Goal: Task Accomplishment & Management: Complete application form

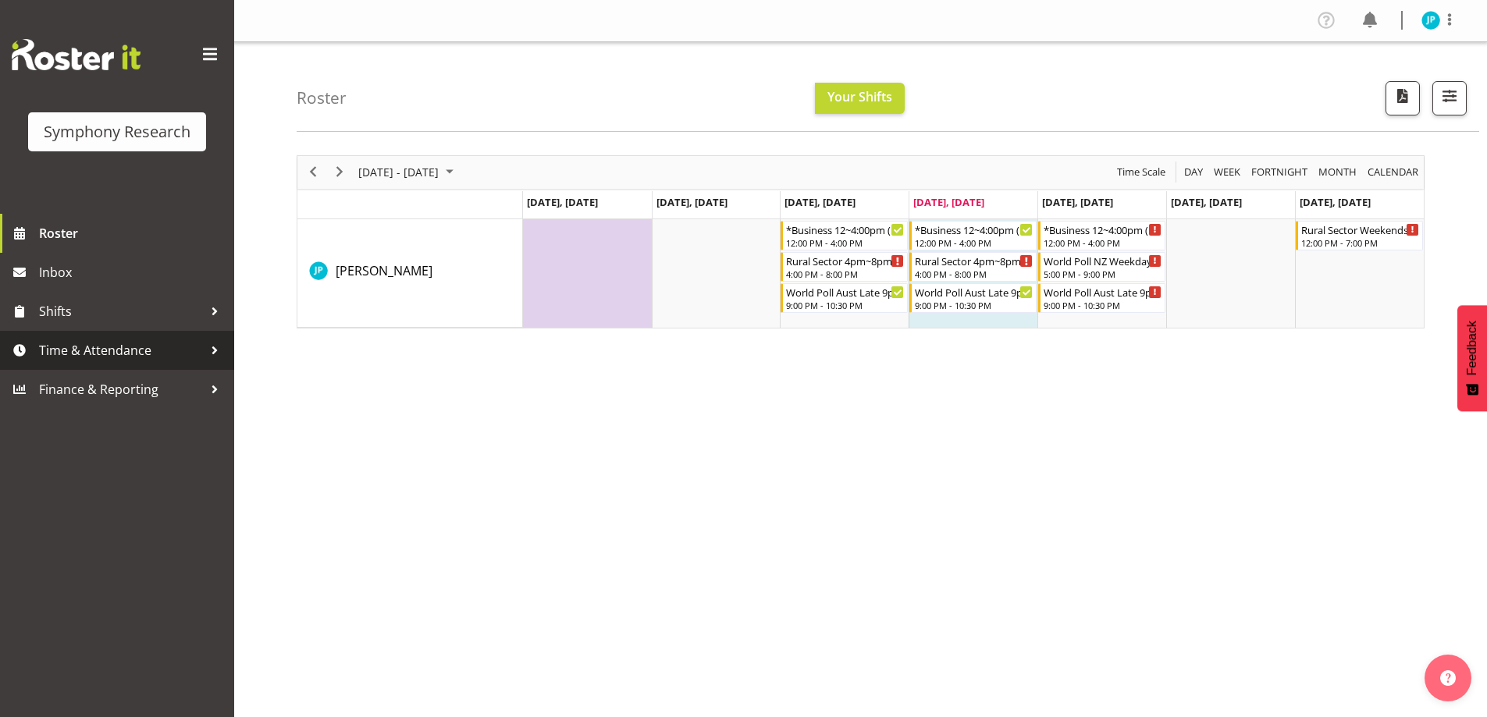
click at [160, 351] on span "Time & Attendance" at bounding box center [121, 350] width 164 height 23
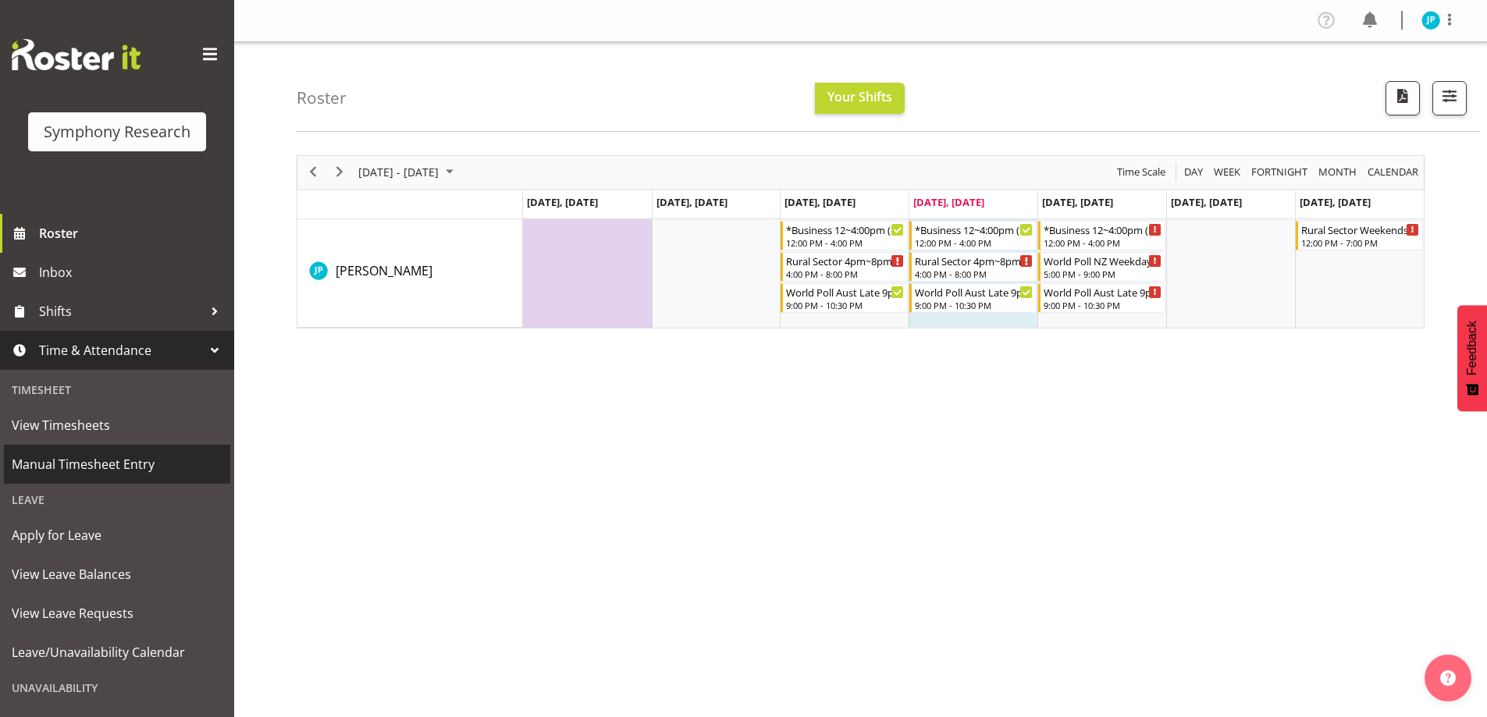
click at [134, 468] on span "Manual Timesheet Entry" at bounding box center [117, 464] width 211 height 23
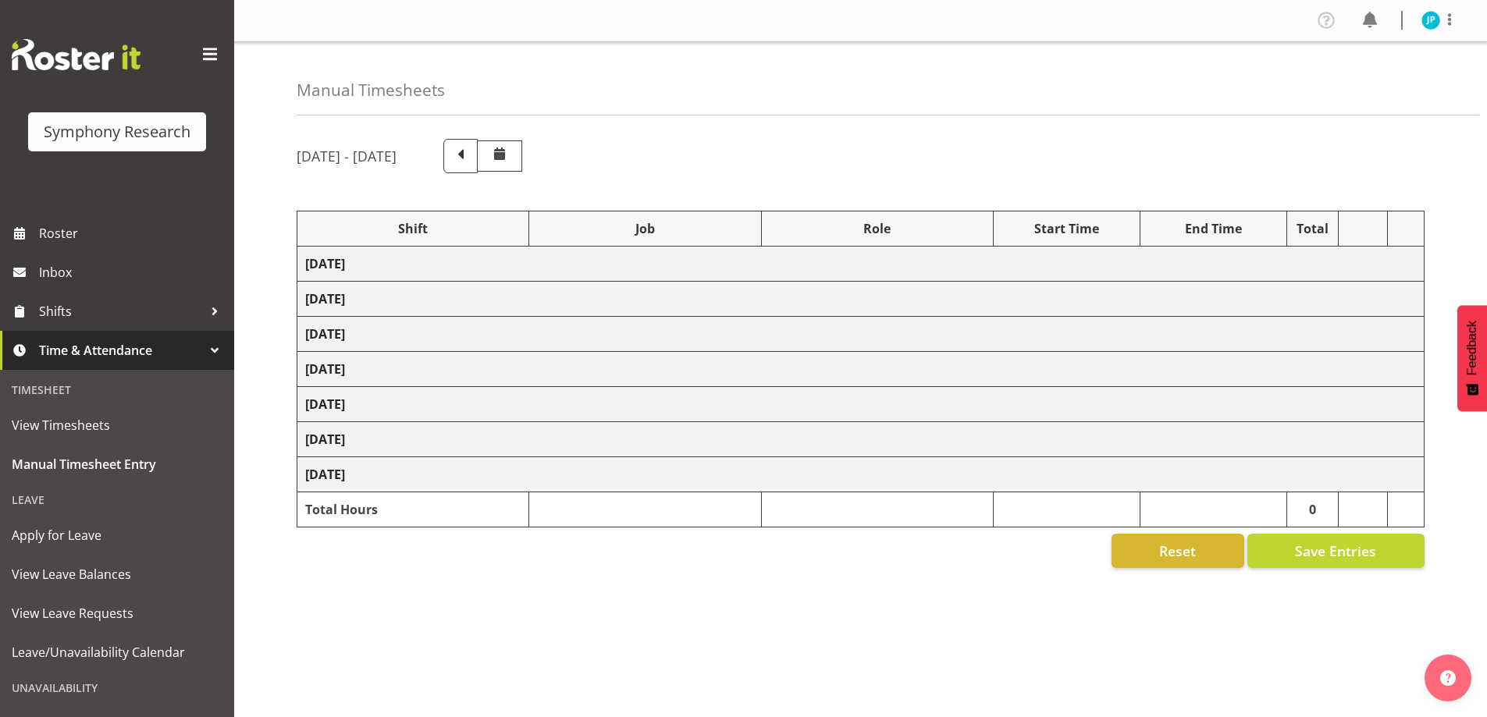
select select "81741"
select select "10587"
select select "47"
select select "48116"
select select "10587"
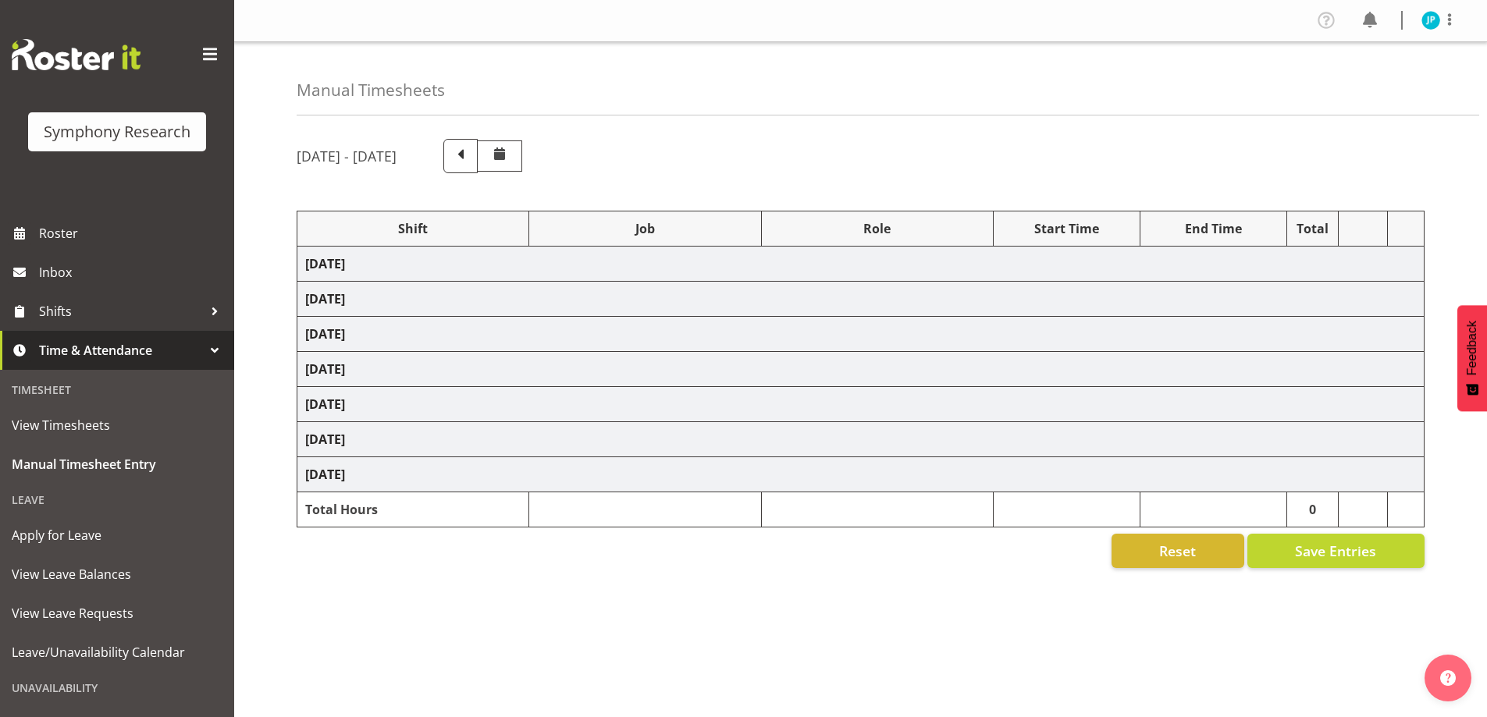
select select "47"
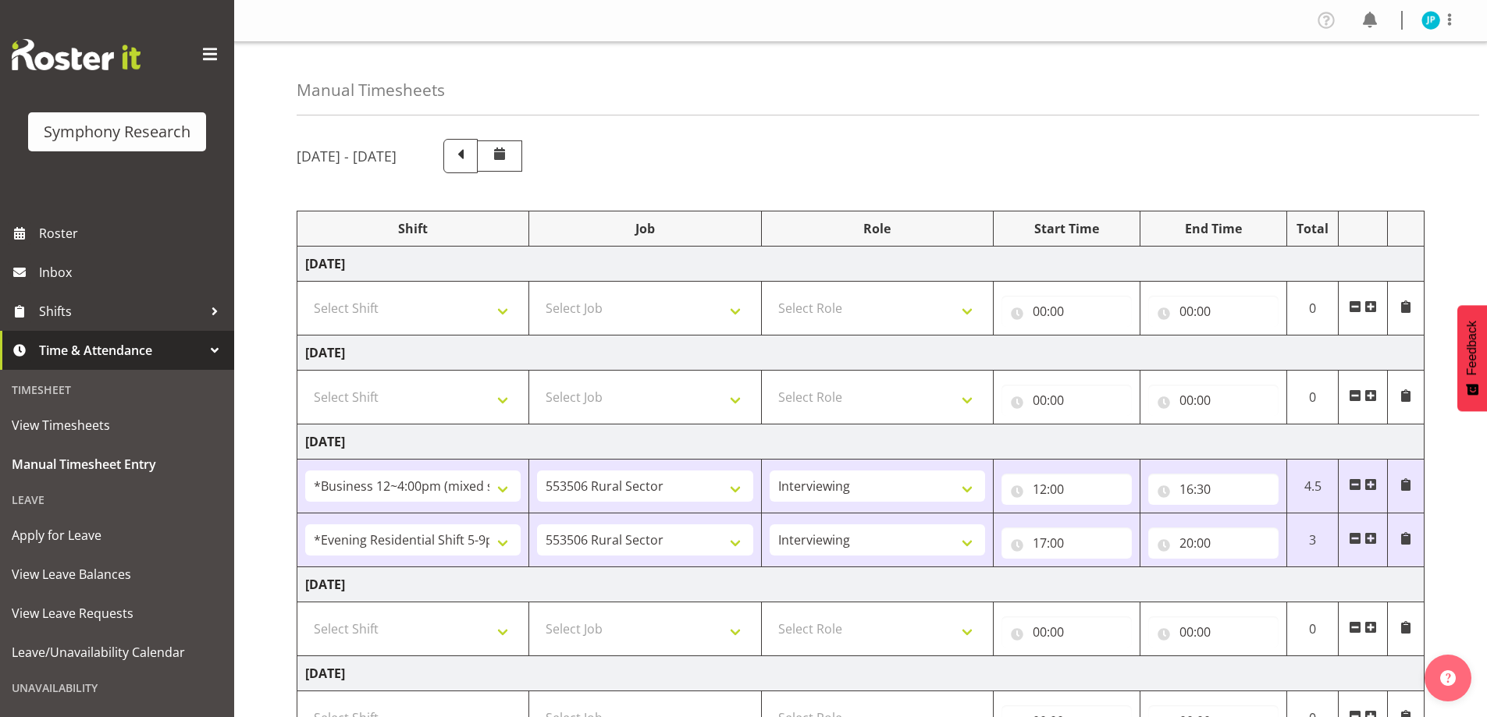
scroll to position [156, 0]
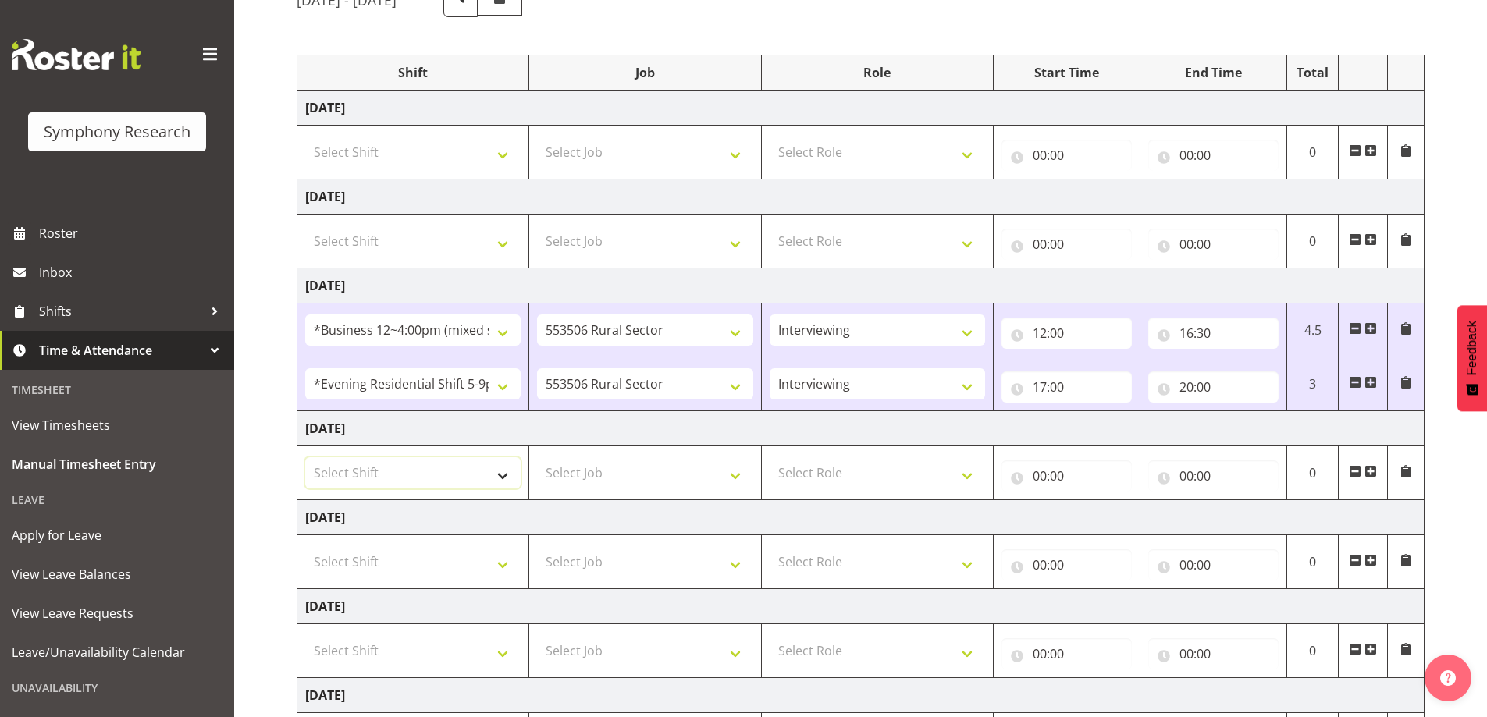
click at [486, 479] on select "Select Shift !!Weekend Residential (Roster IT Shift Label) *Business 9/10am ~ 4…" at bounding box center [412, 472] width 215 height 31
select select "81741"
click at [305, 457] on select "Select Shift !!Weekend Residential (Roster IT Shift Label) *Business 9/10am ~ 4…" at bounding box center [412, 472] width 215 height 31
click at [679, 465] on select "Select Job 550060 IF Admin 553492 World Poll Aus Wave 2 Main 2025 553493 World …" at bounding box center [644, 472] width 215 height 31
select select "10587"
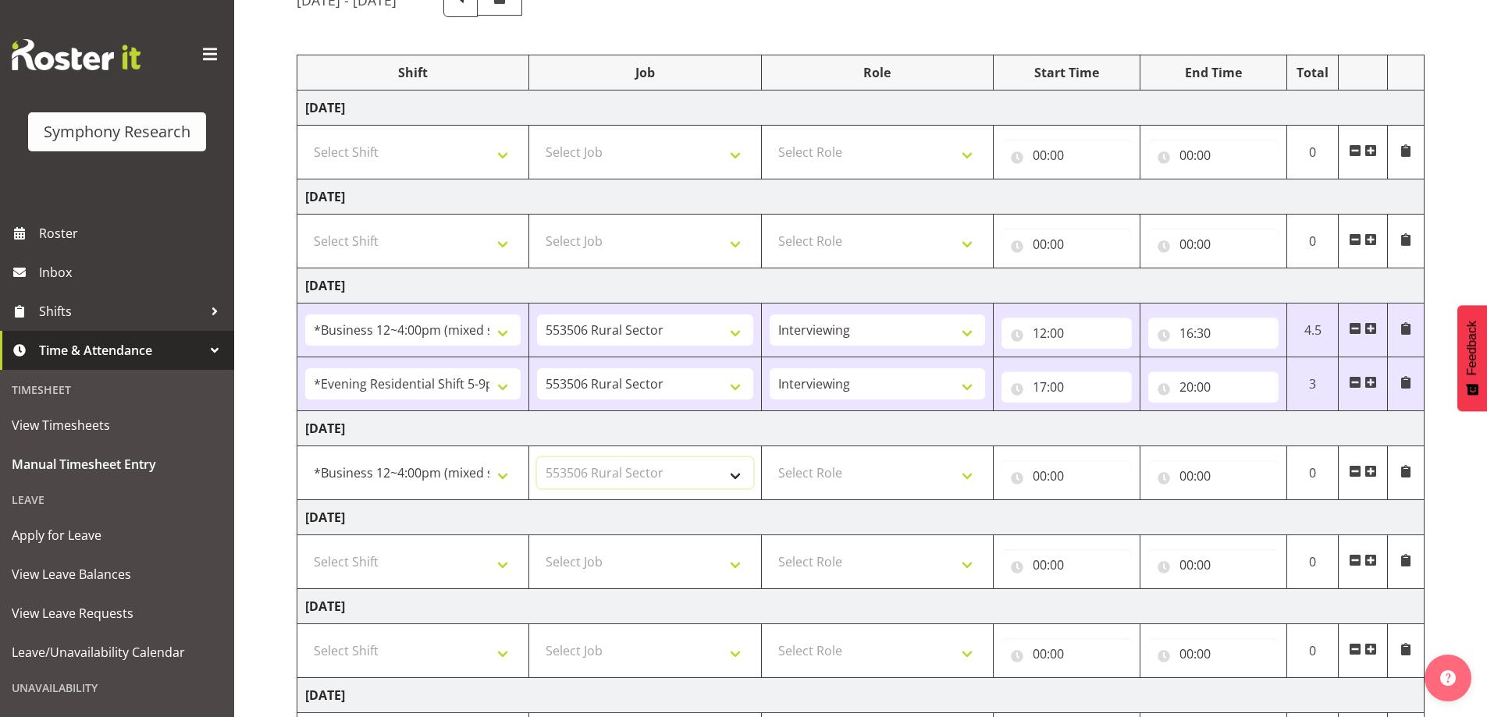
click at [537, 457] on select "Select Job 550060 IF Admin 553492 World Poll Aus Wave 2 Main 2025 553493 World …" at bounding box center [644, 472] width 215 height 31
click at [862, 460] on select "Select Role Briefing Interviewing" at bounding box center [877, 472] width 215 height 31
select select "47"
click at [770, 457] on select "Select Role Briefing Interviewing" at bounding box center [877, 472] width 215 height 31
click at [1107, 480] on input "00:00" at bounding box center [1067, 476] width 130 height 31
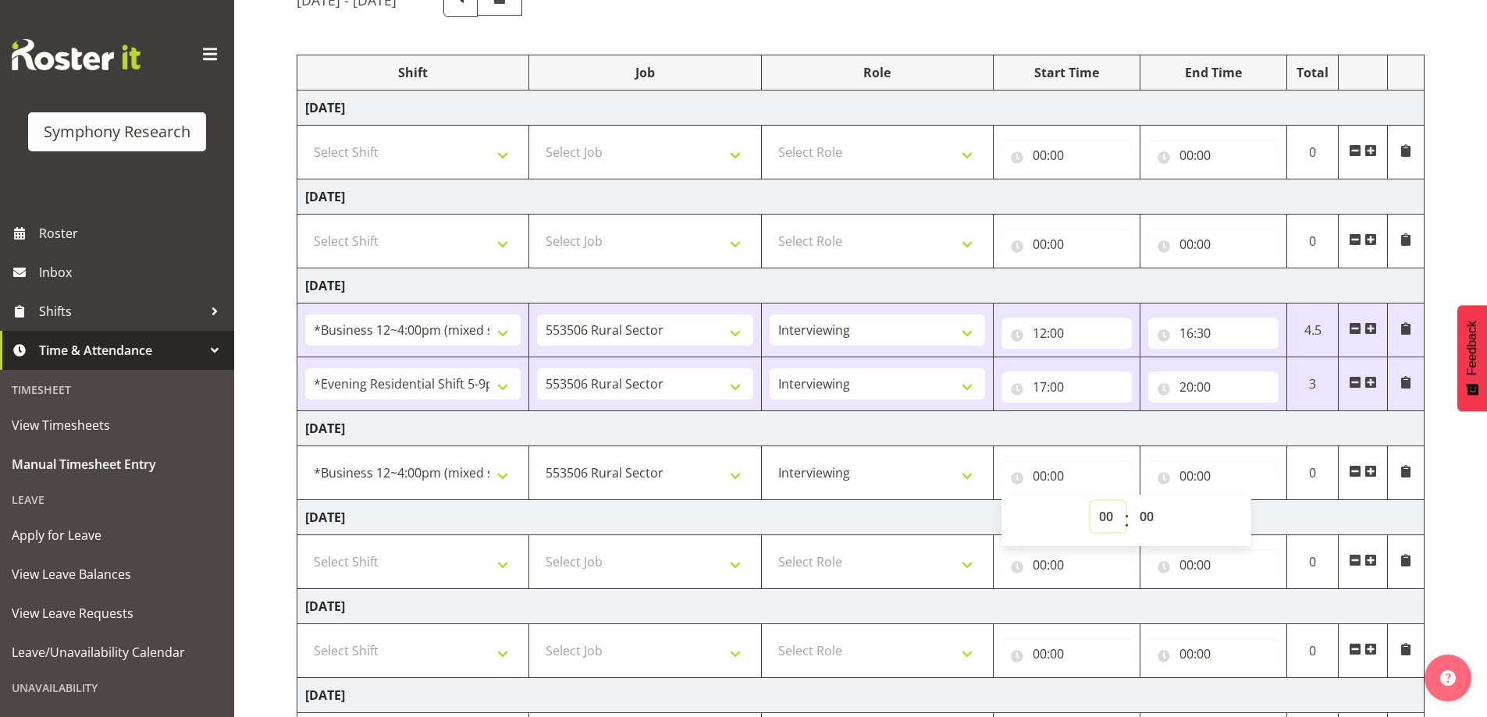
click at [1106, 520] on select "00 01 02 03 04 05 06 07 08 09 10 11 12 13 14 15 16 17 18 19 20 21 22 23" at bounding box center [1108, 516] width 35 height 31
select select "12"
click at [1091, 501] on select "00 01 02 03 04 05 06 07 08 09 10 11 12 13 14 15 16 17 18 19 20 21 22 23" at bounding box center [1108, 516] width 35 height 31
type input "12:00"
click at [1203, 473] on input "00:00" at bounding box center [1213, 476] width 130 height 31
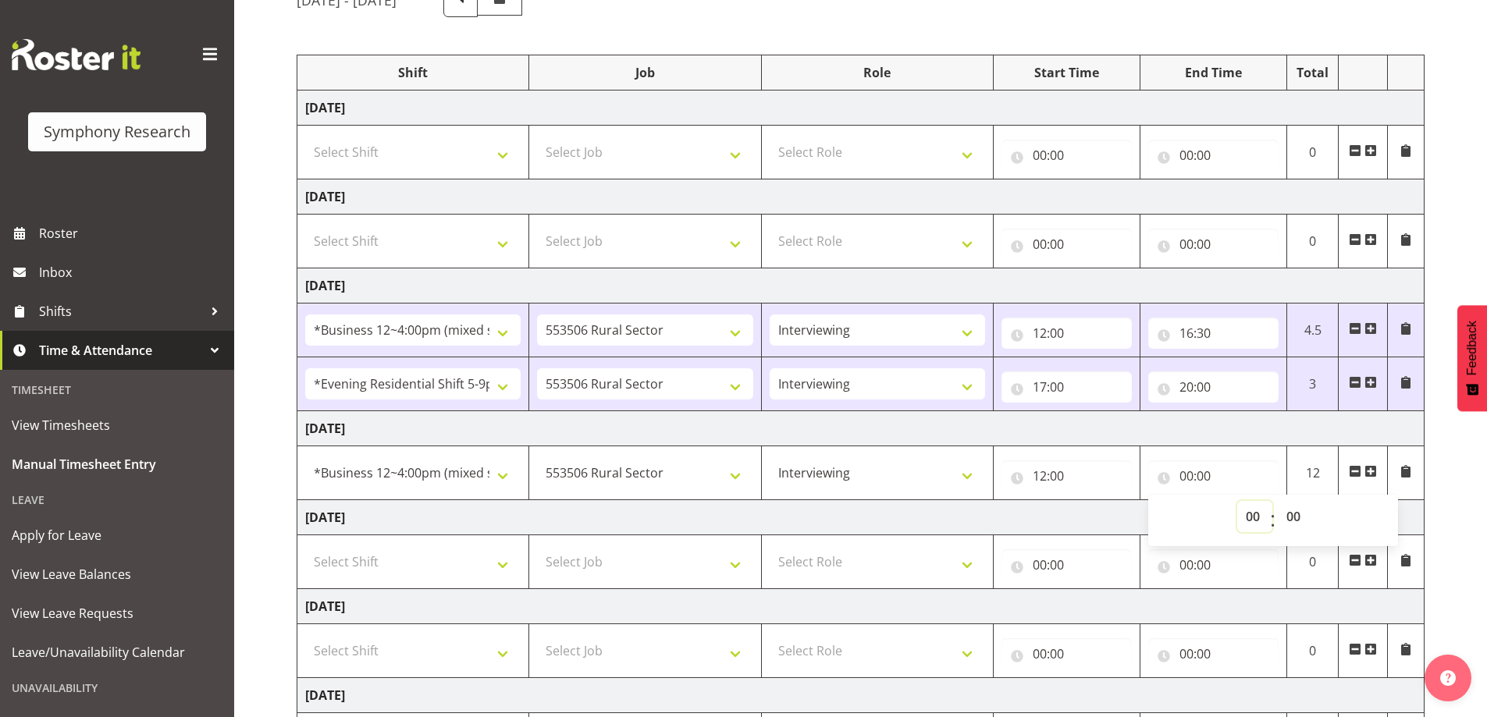
click at [1244, 521] on select "00 01 02 03 04 05 06 07 08 09 10 11 12 13 14 15 16 17 18 19 20 21 22 23" at bounding box center [1254, 516] width 35 height 31
select select "15"
click at [1237, 501] on select "00 01 02 03 04 05 06 07 08 09 10 11 12 13 14 15 16 17 18 19 20 21 22 23" at bounding box center [1254, 516] width 35 height 31
type input "15:00"
click at [1298, 520] on select "00 01 02 03 04 05 06 07 08 09 10 11 12 13 14 15 16 17 18 19 20 21 22 23 24 25 2…" at bounding box center [1295, 516] width 35 height 31
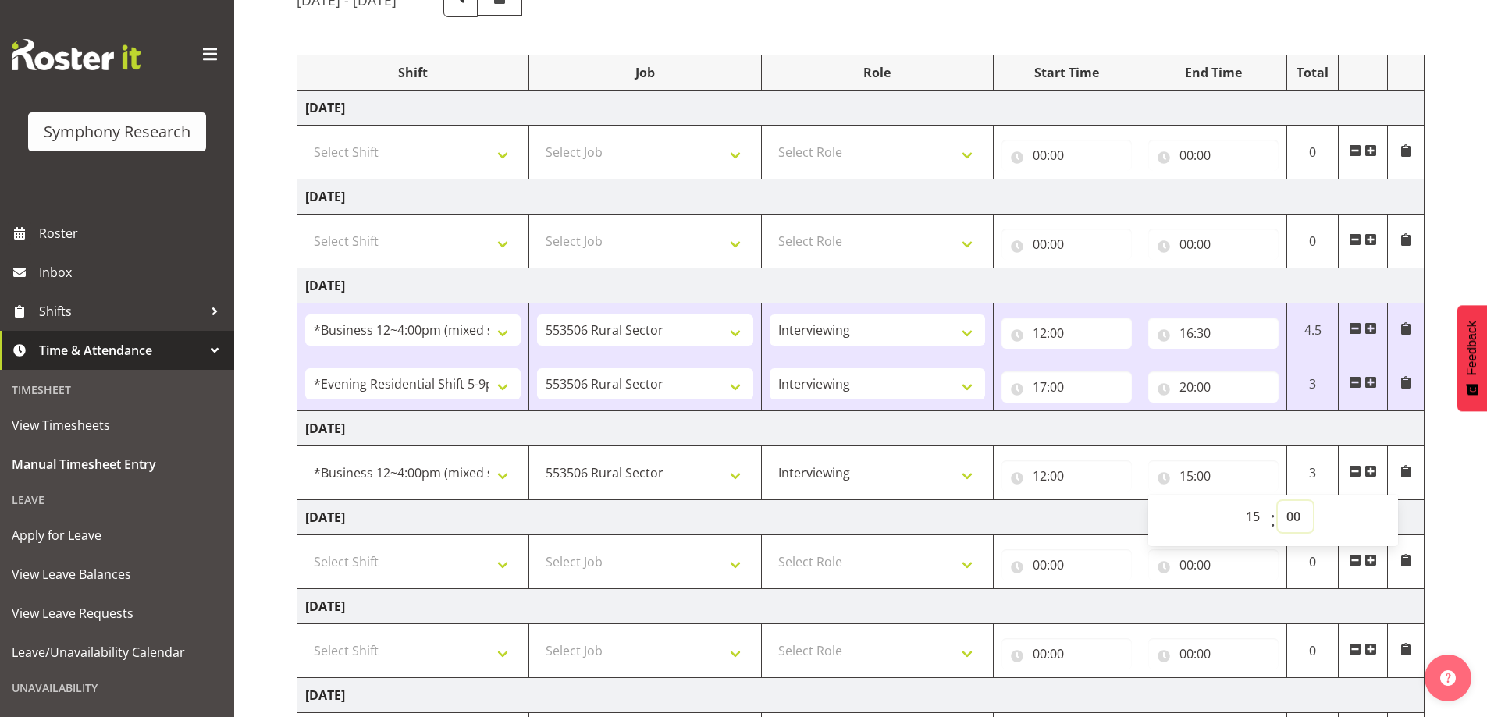
select select "30"
click at [1278, 501] on select "00 01 02 03 04 05 06 07 08 09 10 11 12 13 14 15 16 17 18 19 20 21 22 23 24 25 2…" at bounding box center [1295, 516] width 35 height 31
type input "15:30"
click at [970, 515] on td "[DATE]" at bounding box center [860, 517] width 1127 height 35
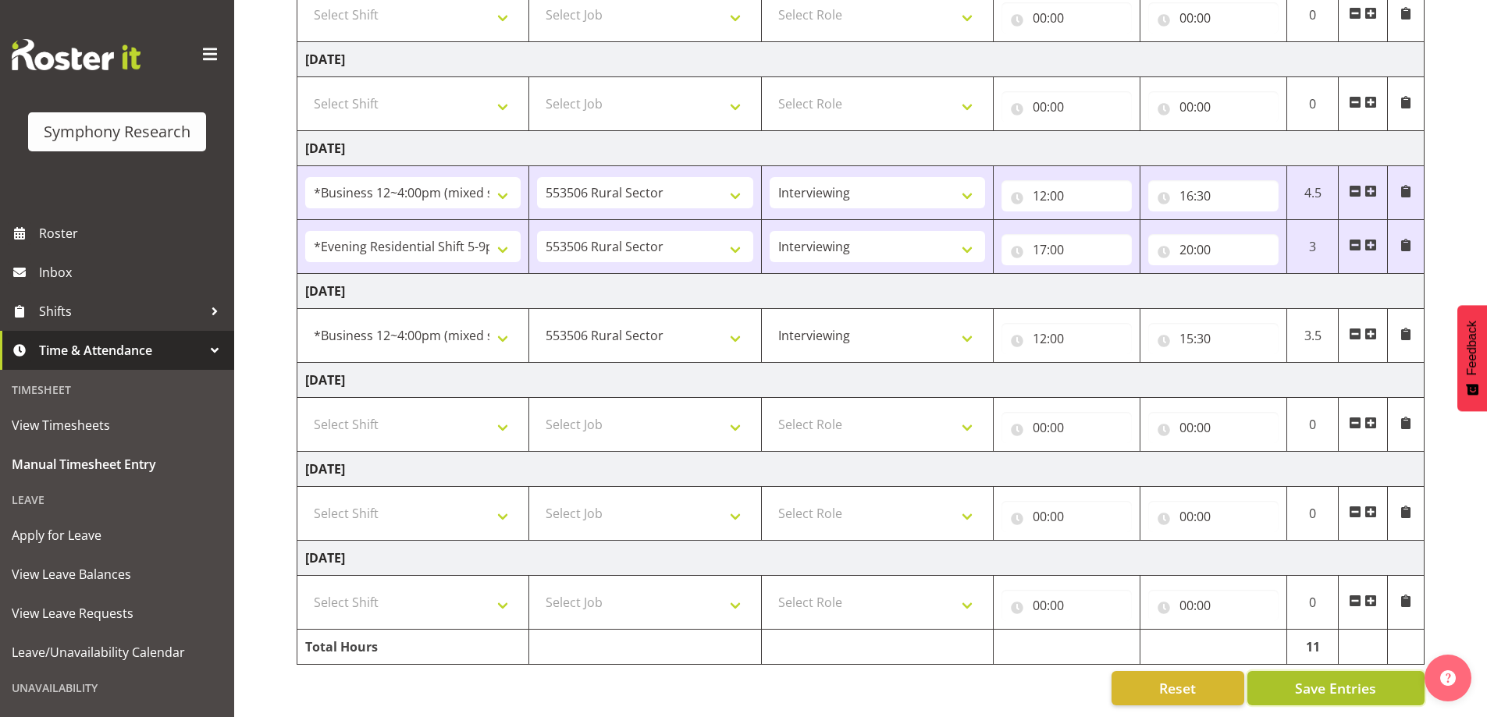
click at [1347, 683] on span "Save Entries" at bounding box center [1335, 688] width 81 height 20
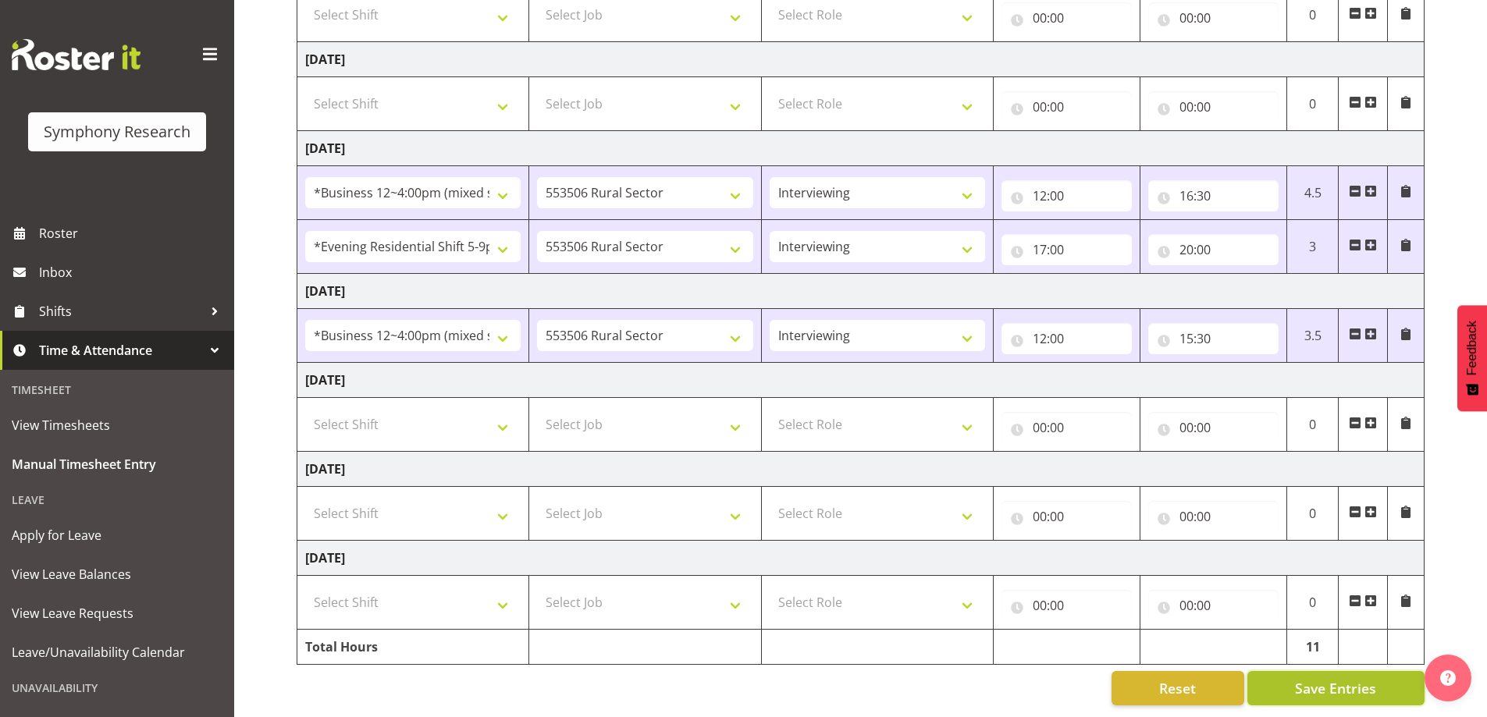
click at [1367, 678] on span "Save Entries" at bounding box center [1335, 688] width 81 height 20
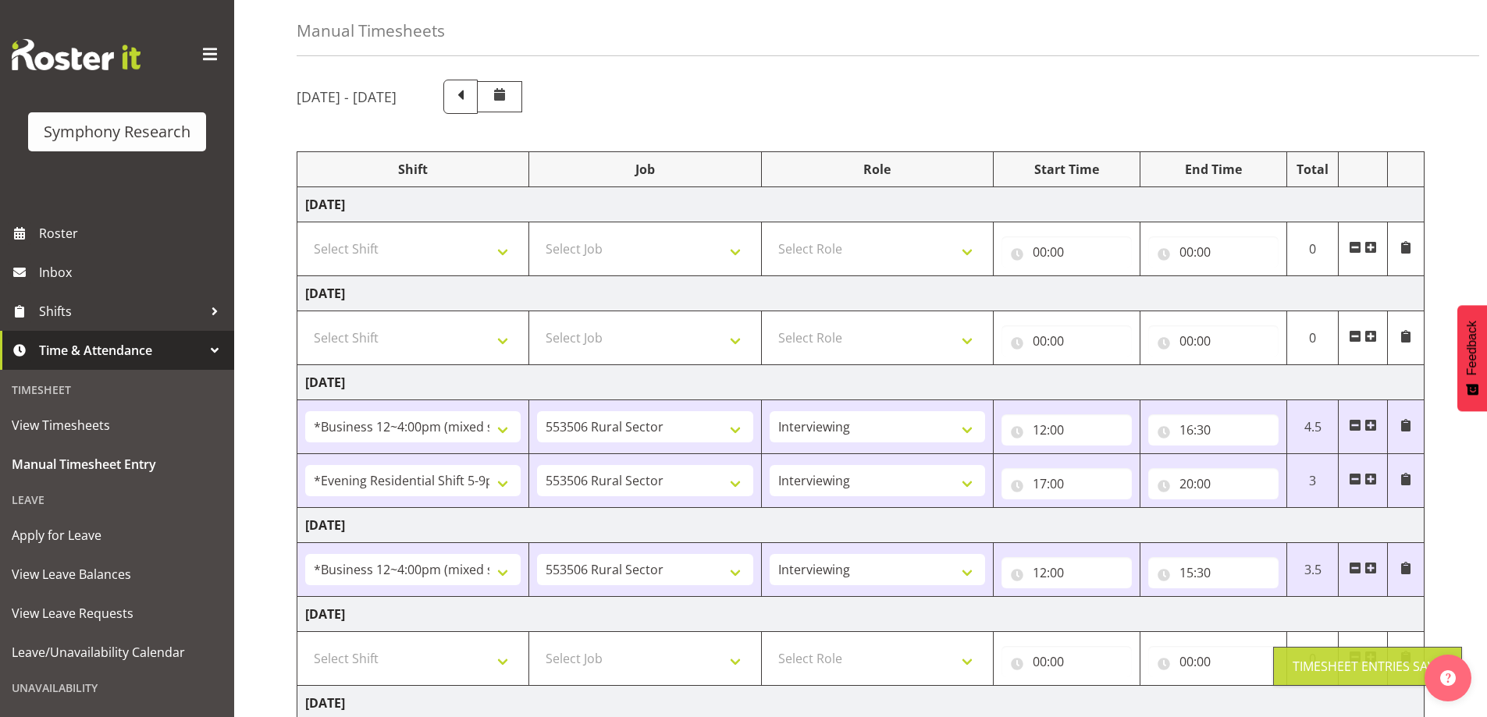
scroll to position [0, 0]
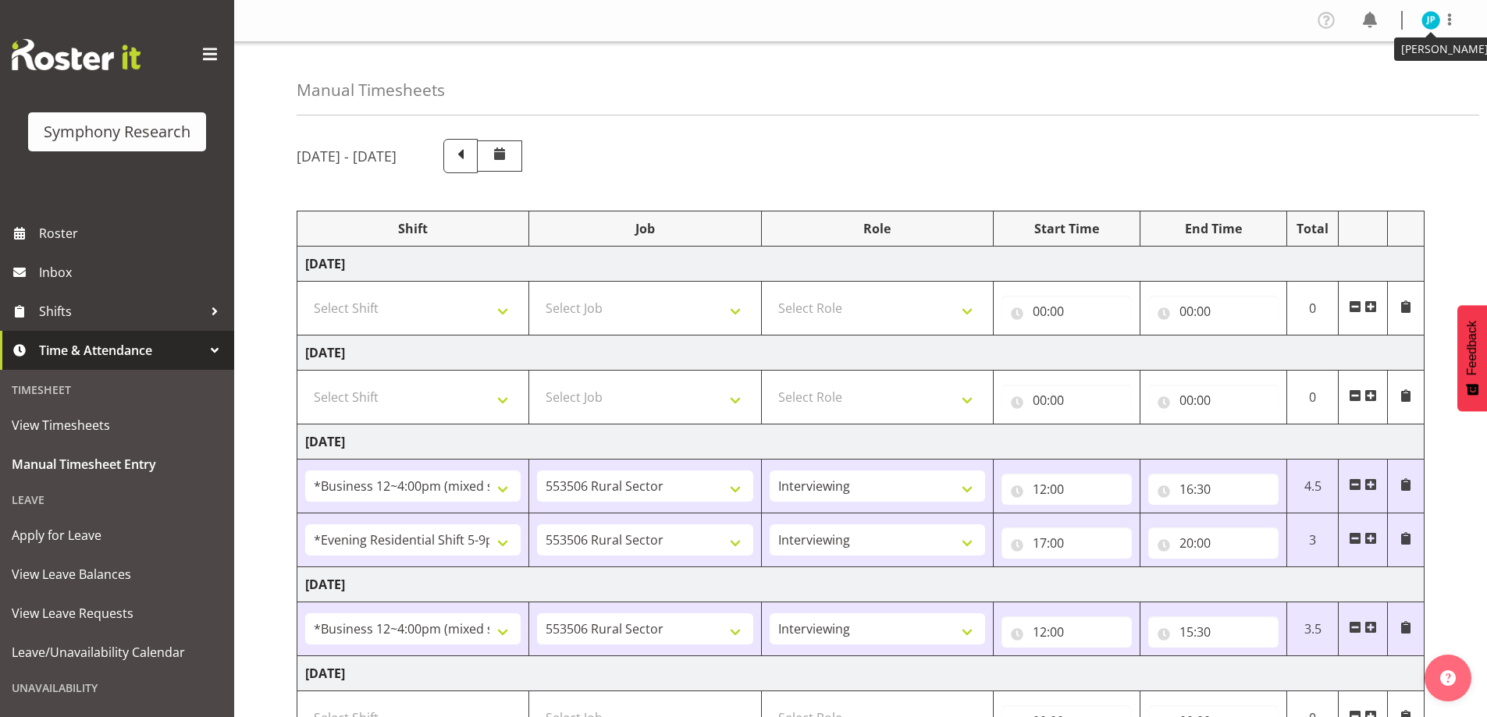
click at [1434, 21] on img at bounding box center [1431, 20] width 19 height 19
click at [1398, 83] on link "Log Out" at bounding box center [1384, 82] width 150 height 28
